Goal: Navigation & Orientation: Find specific page/section

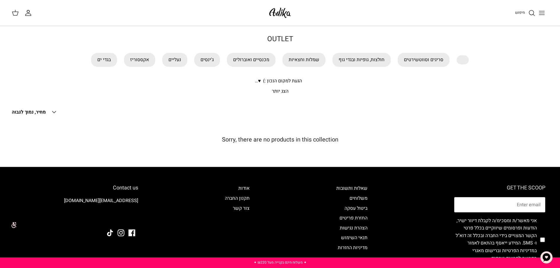
click at [271, 13] on img at bounding box center [280, 13] width 25 height 14
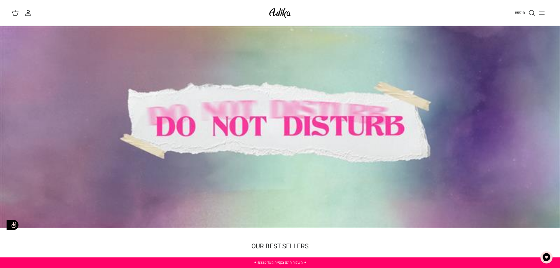
click at [543, 15] on icon "Toggle menu" at bounding box center [542, 12] width 7 height 7
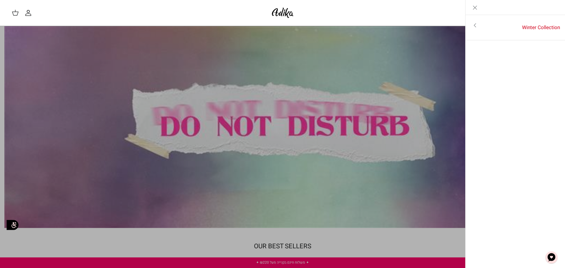
click at [473, 23] on icon "Toggle menu" at bounding box center [474, 25] width 7 height 7
click at [541, 23] on link "לכל הפריטים" at bounding box center [515, 26] width 94 height 15
